Goal: Navigation & Orientation: Find specific page/section

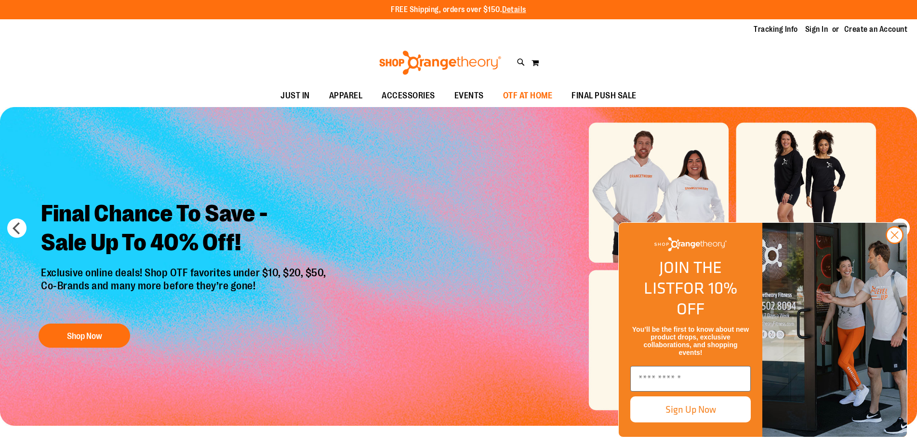
click at [521, 95] on span "OTF AT HOME" at bounding box center [528, 96] width 50 height 22
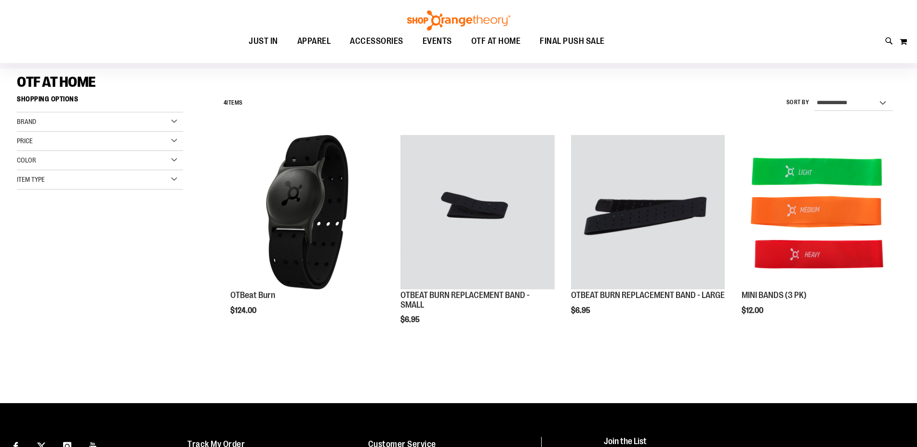
scroll to position [10, 0]
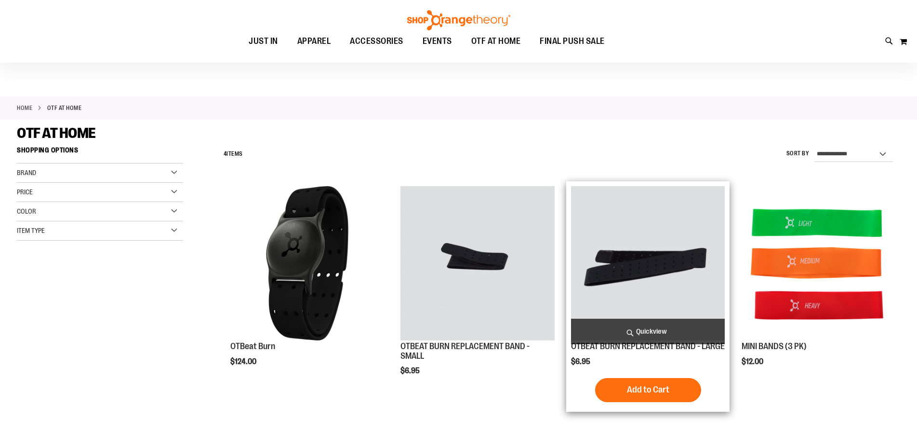
click at [643, 274] on img "product" at bounding box center [648, 263] width 154 height 154
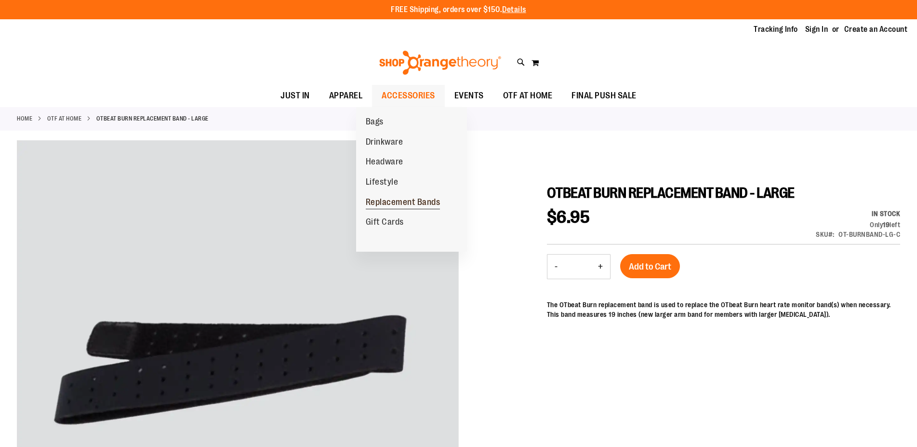
click at [394, 201] on span "Replacement Bands" at bounding box center [403, 203] width 75 height 12
